Goal: Transaction & Acquisition: Obtain resource

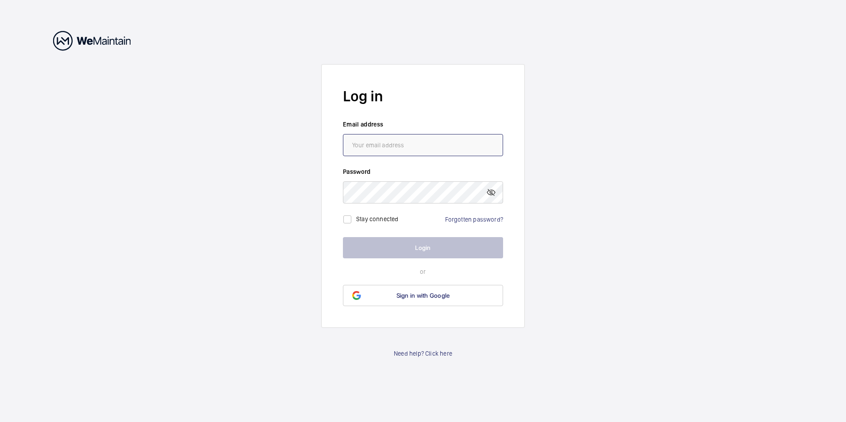
type input "[EMAIL_ADDRESS][DOMAIN_NAME]"
click at [415, 251] on button "Login" at bounding box center [423, 247] width 160 height 21
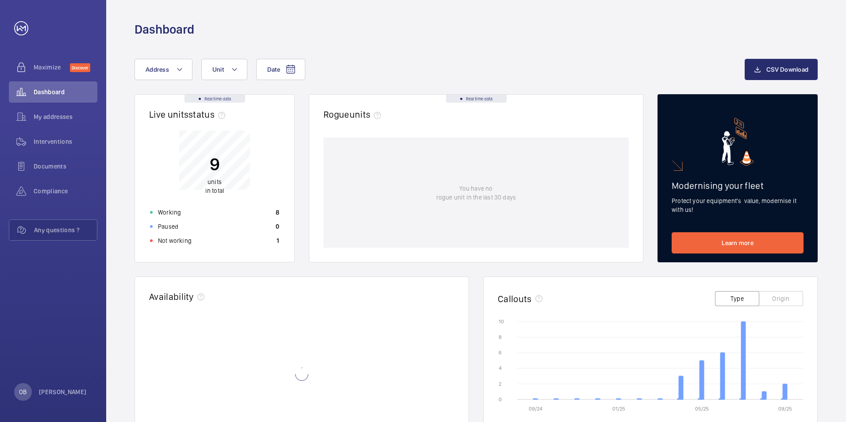
click at [426, 247] on wm-front-async-data-loader "You have no rogue unit in the last 30 days" at bounding box center [475, 193] width 305 height 110
click at [51, 96] on span "Dashboard" at bounding box center [66, 92] width 64 height 9
click at [45, 164] on span "Documents" at bounding box center [66, 166] width 64 height 9
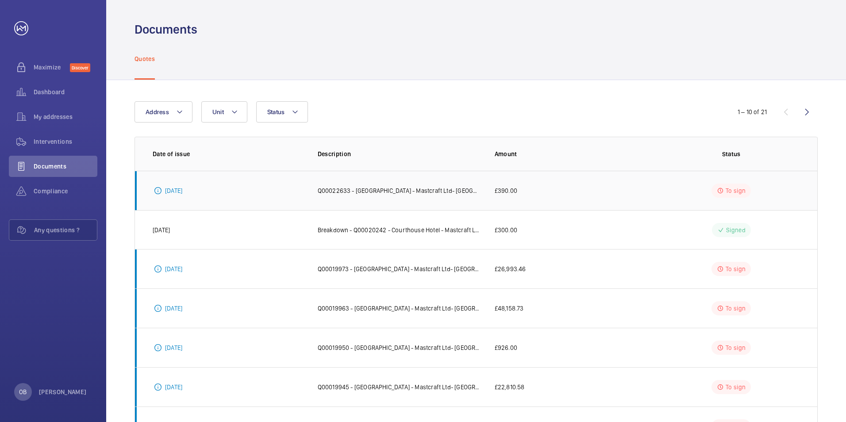
click at [467, 189] on p "Q00022633 - [GEOGRAPHIC_DATA] - Mastcraft Ltd- [GEOGRAPHIC_DATA]" at bounding box center [399, 190] width 163 height 9
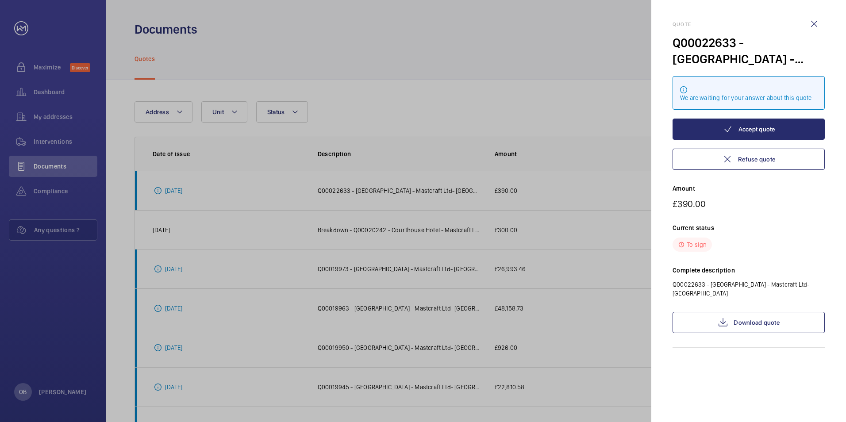
click at [529, 84] on div at bounding box center [423, 211] width 846 height 422
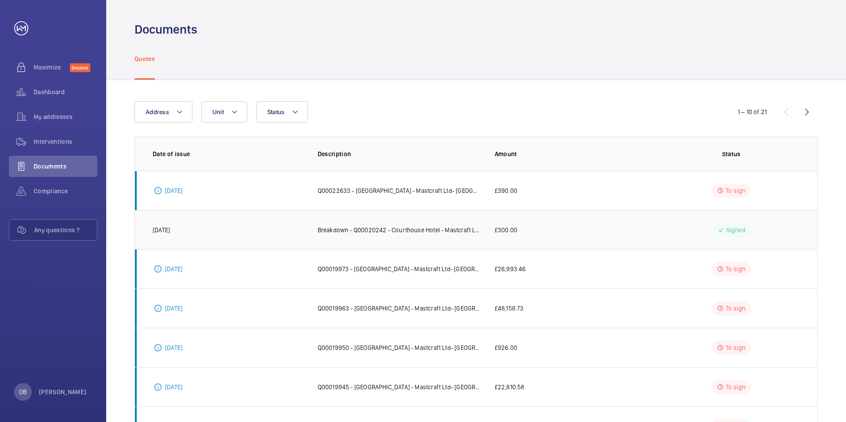
click at [424, 233] on p "Breakdown - Q00020242 - Courthouse Hotel - Mastcraft Ltd- [GEOGRAPHIC_DATA] - R…" at bounding box center [399, 230] width 163 height 9
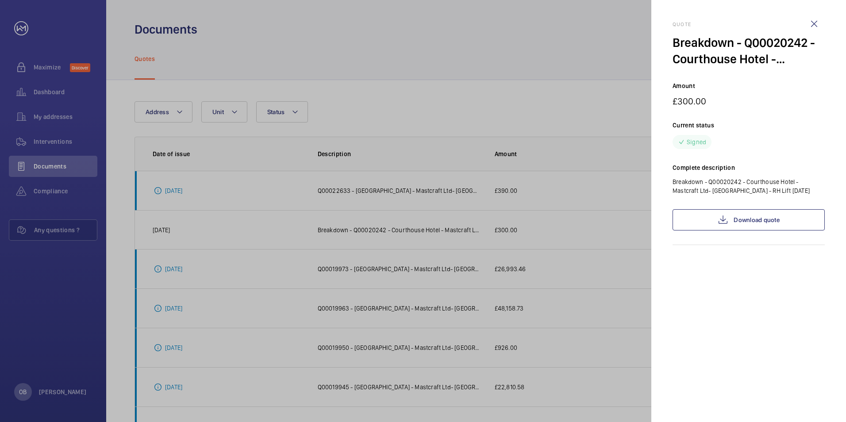
click at [524, 35] on div at bounding box center [423, 211] width 846 height 422
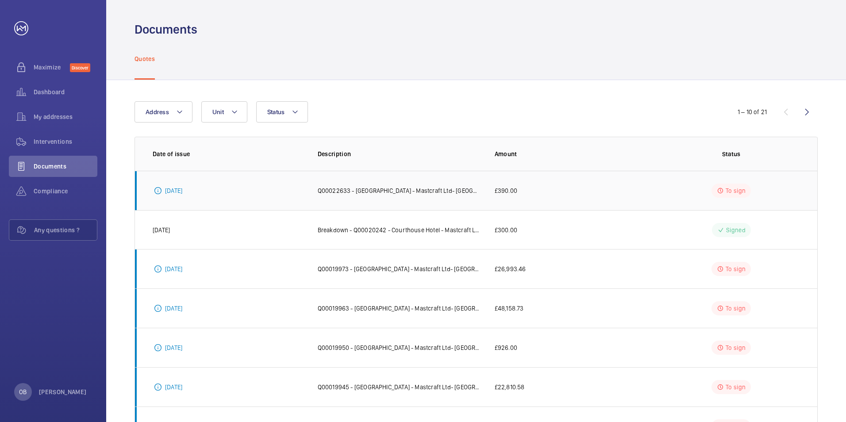
click at [396, 185] on td "Q00022633 - [GEOGRAPHIC_DATA] - Mastcraft Ltd- [GEOGRAPHIC_DATA]" at bounding box center [392, 190] width 177 height 39
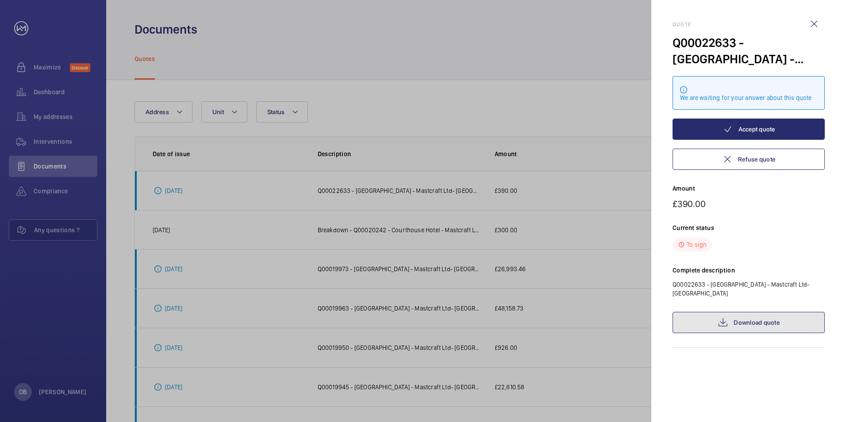
click at [751, 325] on link "Download quote" at bounding box center [749, 322] width 152 height 21
drag, startPoint x: 814, startPoint y: 25, endPoint x: 716, endPoint y: 37, distance: 99.4
click at [814, 25] on wm-front-icon-button at bounding box center [814, 23] width 21 height 21
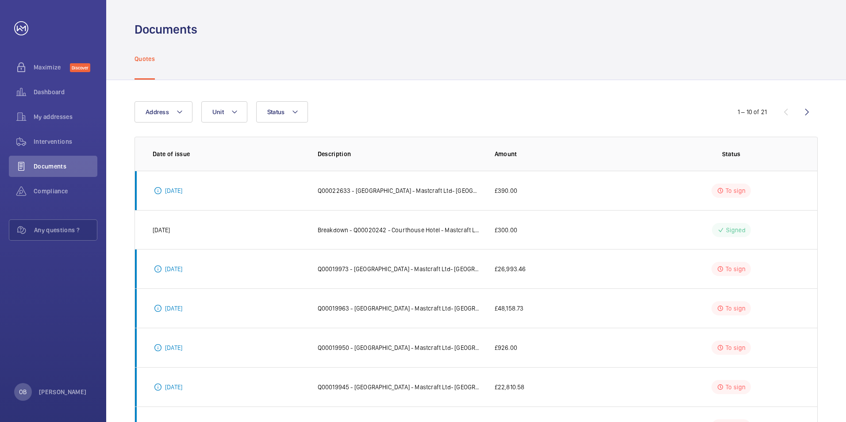
click at [544, 52] on mat-sidenav-container "Maximize Discover Dashboard My addresses Interventions Documents Compliance Any…" at bounding box center [423, 211] width 846 height 422
click at [460, 71] on div "Quotes" at bounding box center [476, 59] width 683 height 42
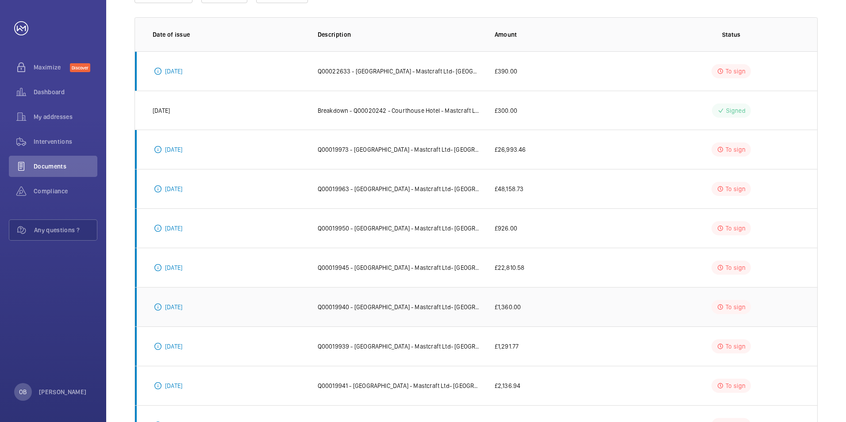
scroll to position [164, 0]
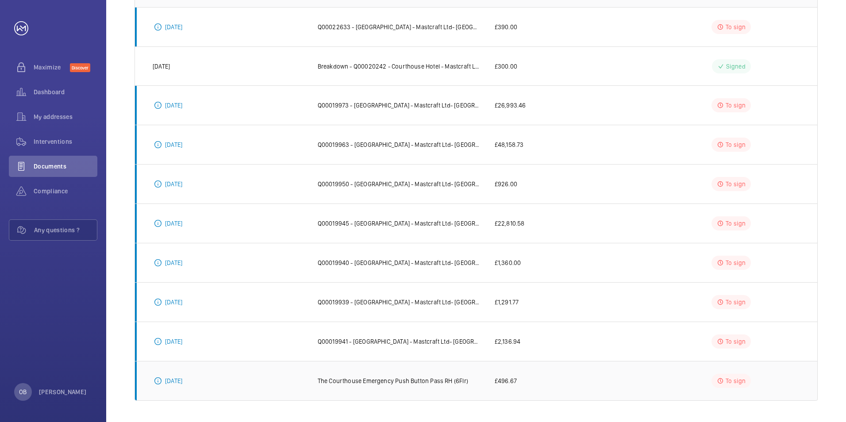
click at [427, 381] on p "The Courthouse Emergency Push Button Pass RH (6Flr)" at bounding box center [393, 381] width 150 height 9
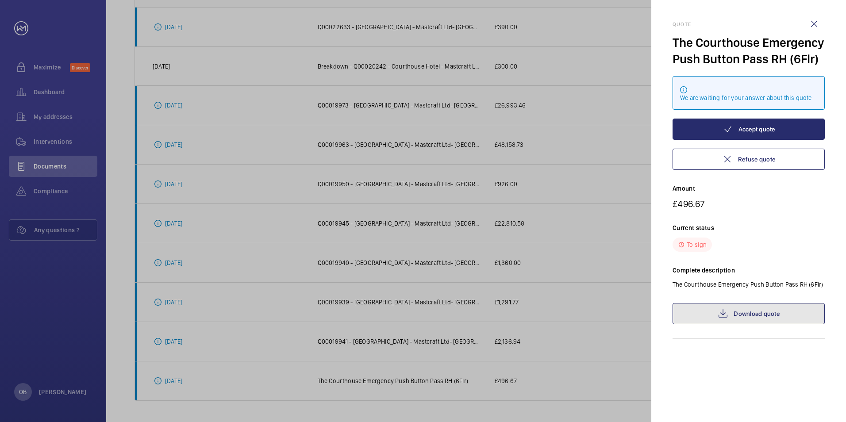
click at [773, 318] on link "Download quote" at bounding box center [749, 313] width 152 height 21
click at [590, 148] on div at bounding box center [423, 211] width 846 height 422
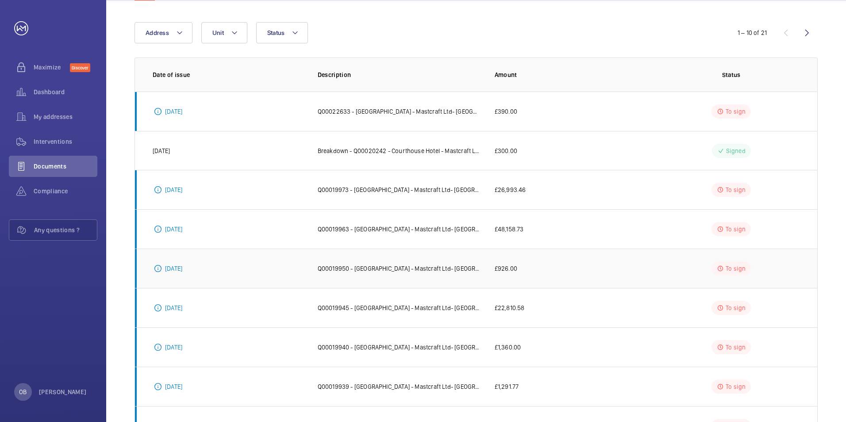
scroll to position [0, 0]
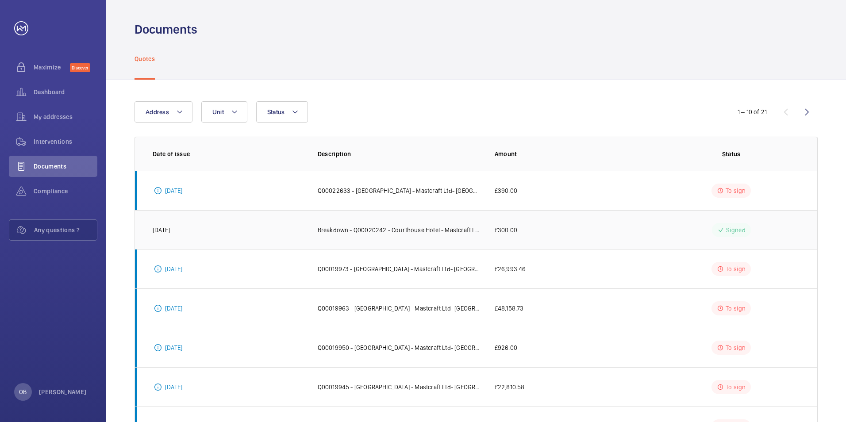
click at [403, 232] on p "Breakdown - Q00020242 - Courthouse Hotel - Mastcraft Ltd- [GEOGRAPHIC_DATA] - R…" at bounding box center [399, 230] width 163 height 9
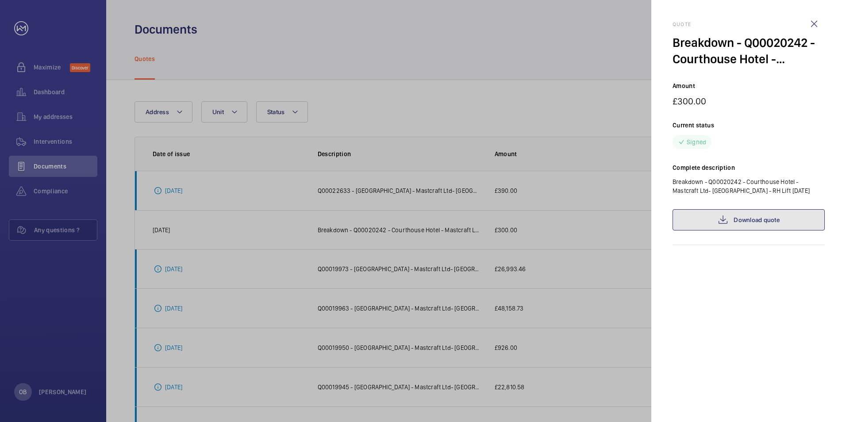
click at [756, 217] on link "Download quote" at bounding box center [749, 219] width 152 height 21
click at [815, 26] on wm-front-icon-button at bounding box center [814, 23] width 21 height 21
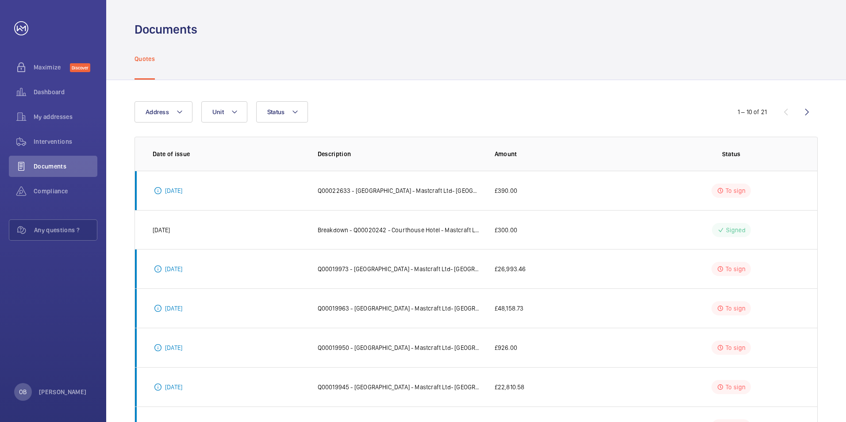
click at [527, 61] on mat-sidenav-container "Maximize Discover Dashboard My addresses Interventions Documents Compliance Any…" at bounding box center [423, 211] width 846 height 422
click at [395, 191] on p "Q00022633 - [GEOGRAPHIC_DATA] - Mastcraft Ltd- [GEOGRAPHIC_DATA]" at bounding box center [399, 190] width 163 height 9
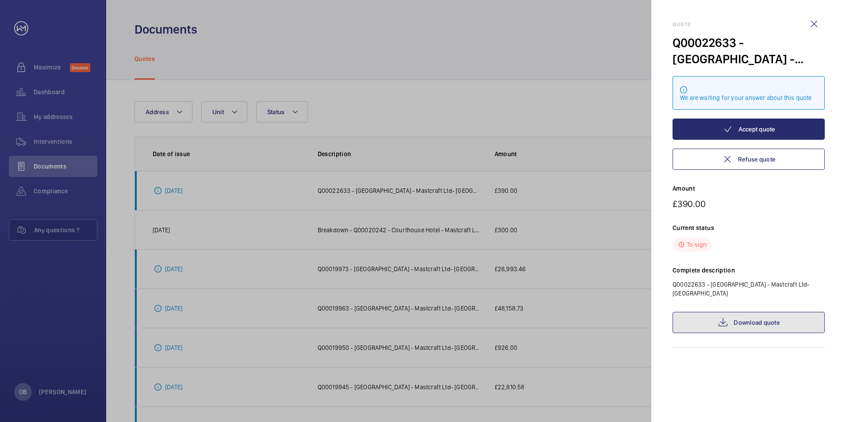
click at [767, 316] on link "Download quote" at bounding box center [749, 322] width 152 height 21
